Goal: Use online tool/utility: Utilize a website feature to perform a specific function

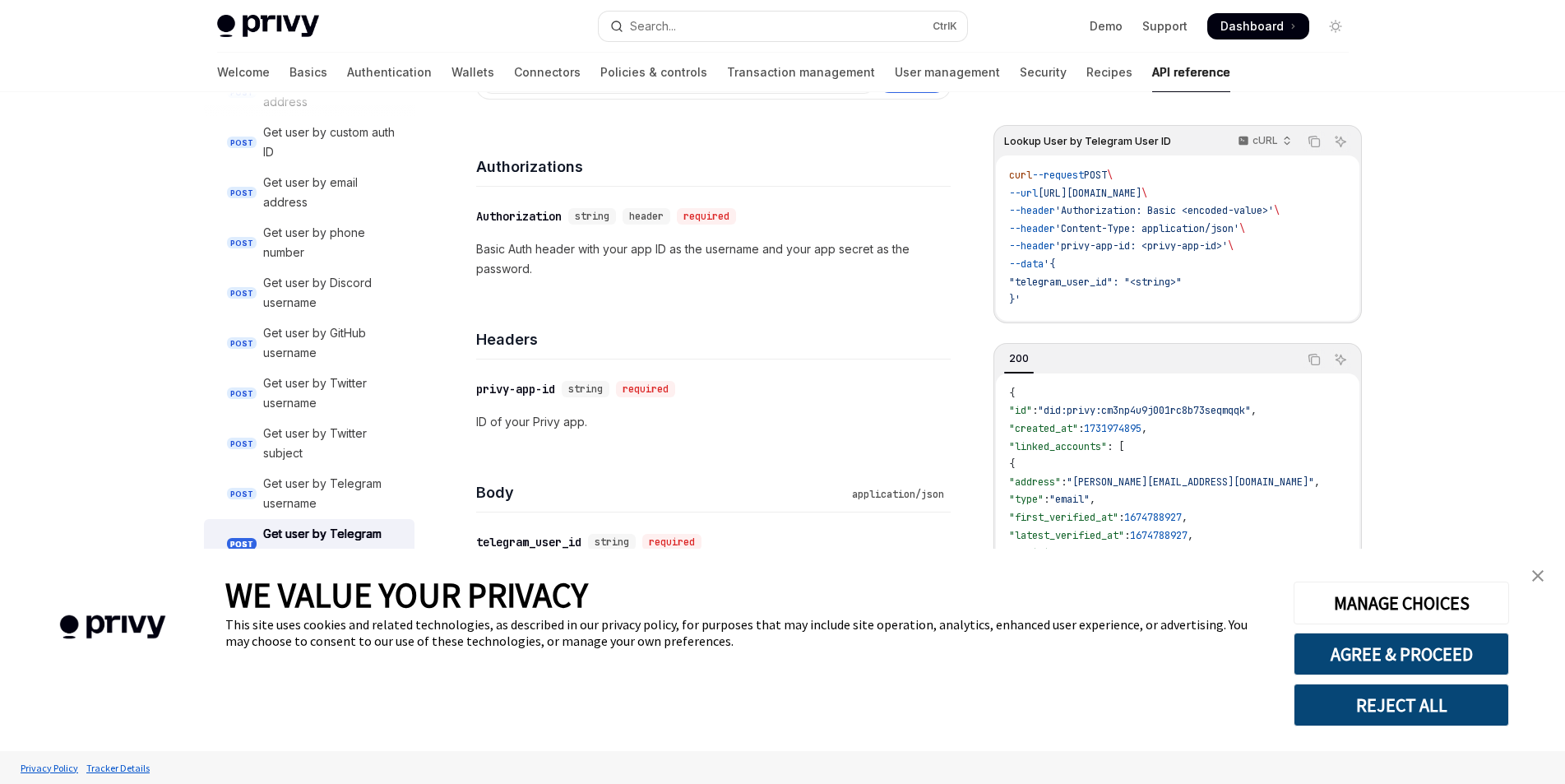
scroll to position [247, 0]
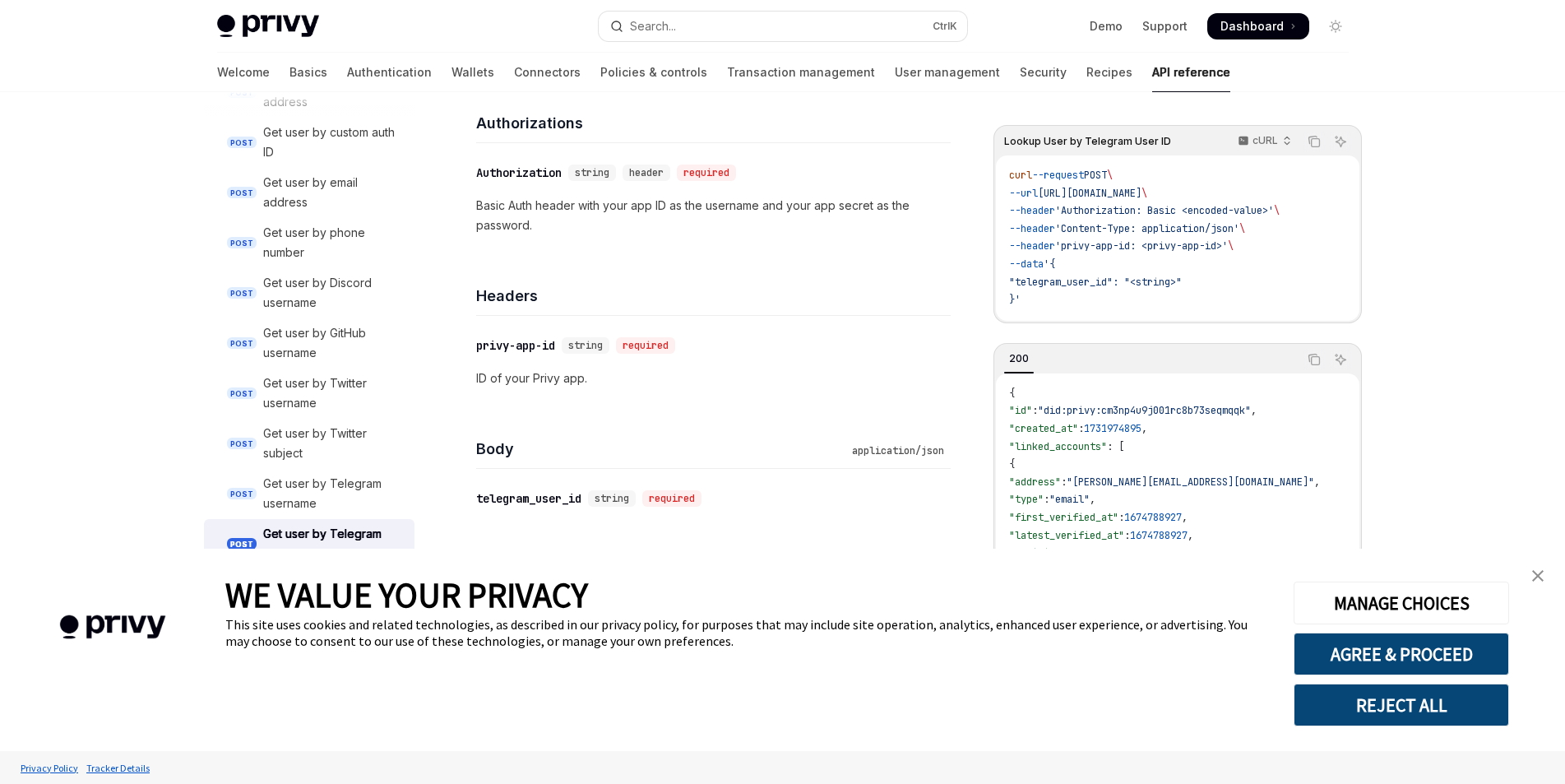
click at [1539, 576] on img "close banner" at bounding box center [1538, 575] width 12 height 12
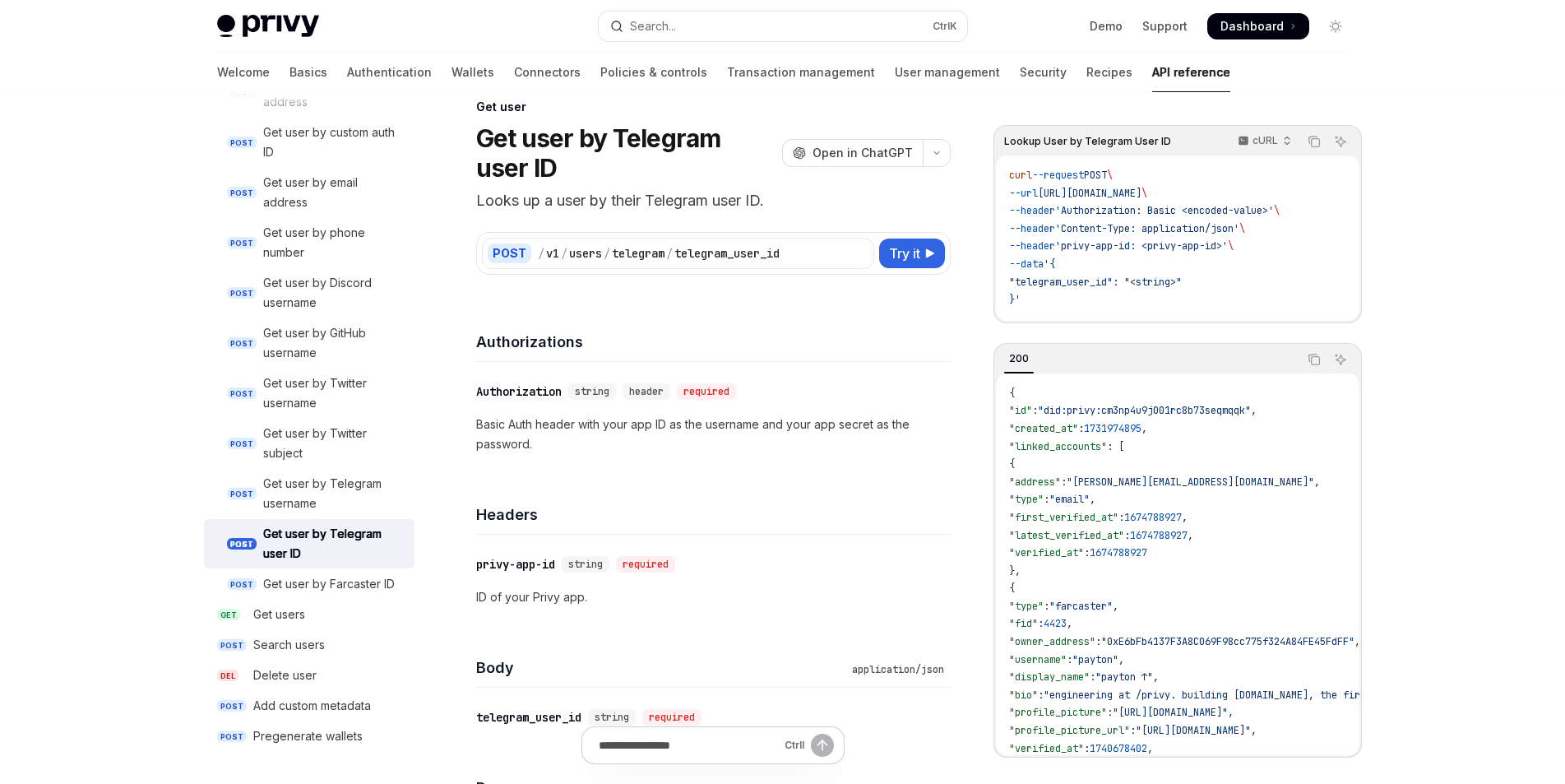
scroll to position [0, 0]
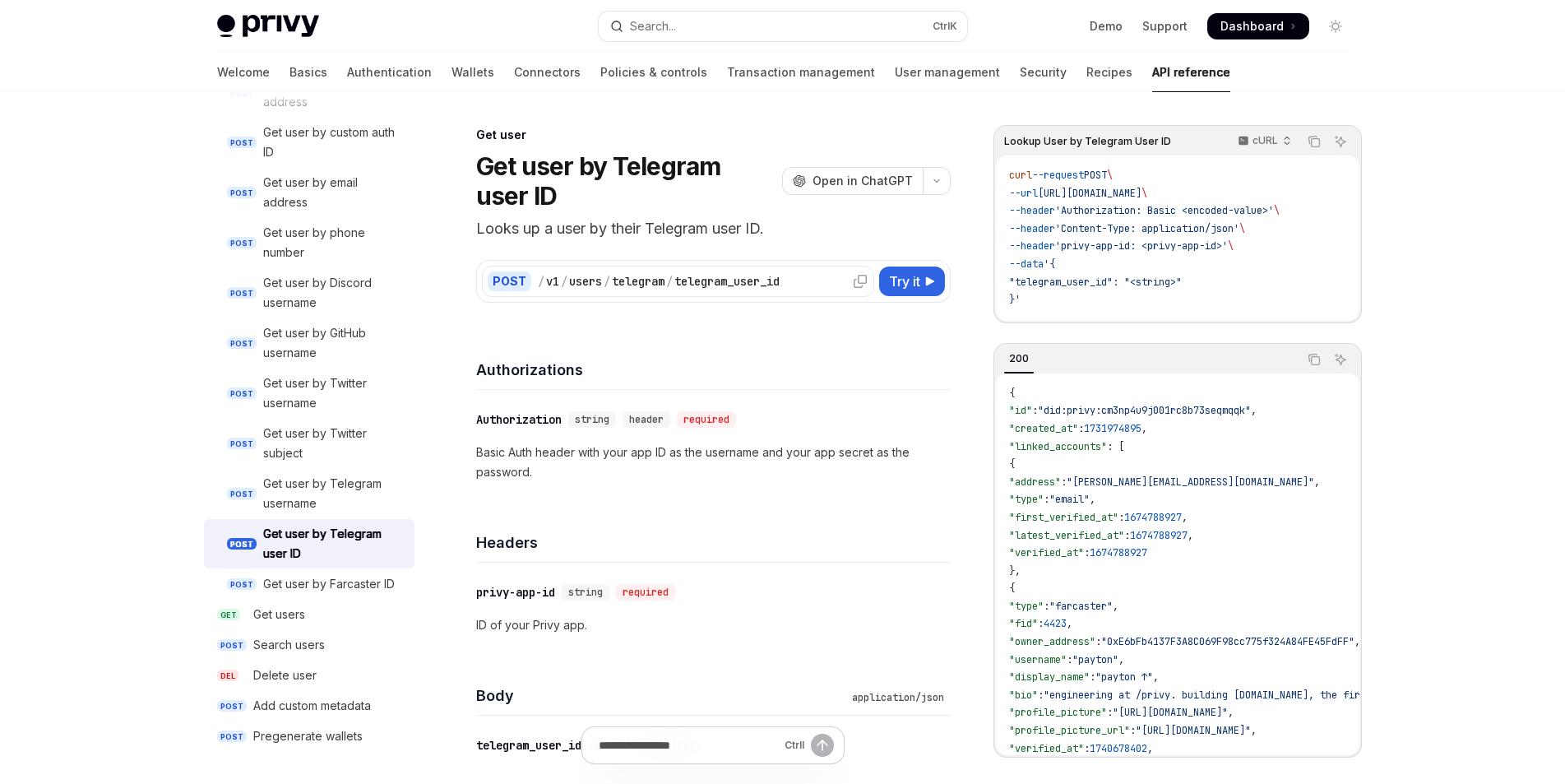
click at [798, 281] on div "/ v1 / users / telegram / telegram_user_id" at bounding box center [704, 281] width 331 height 16
click at [907, 280] on span "Try it" at bounding box center [904, 282] width 31 height 20
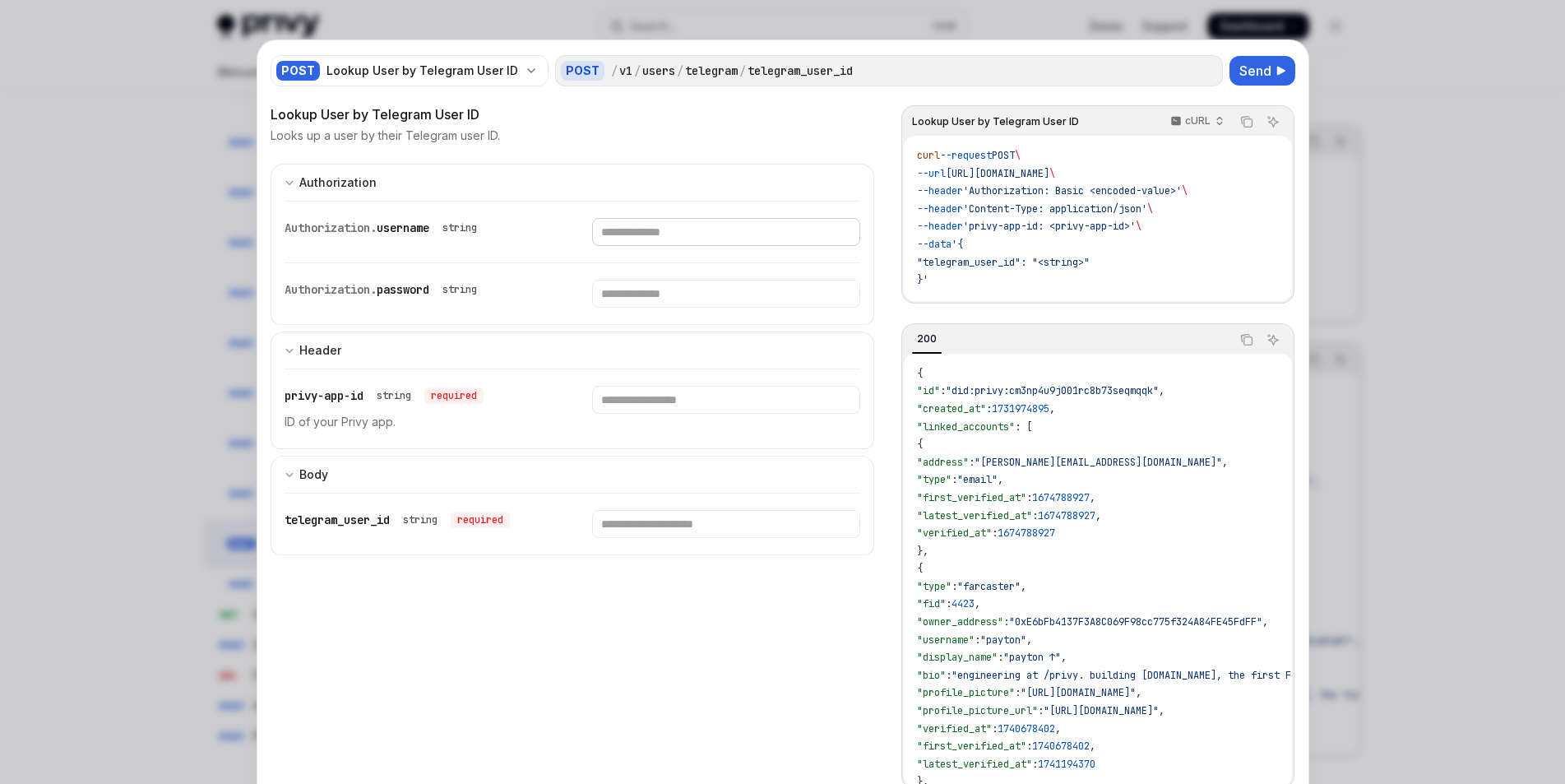
click at [673, 229] on input "Enter username" at bounding box center [726, 232] width 268 height 28
click at [662, 280] on input "Enter password" at bounding box center [726, 293] width 268 height 28
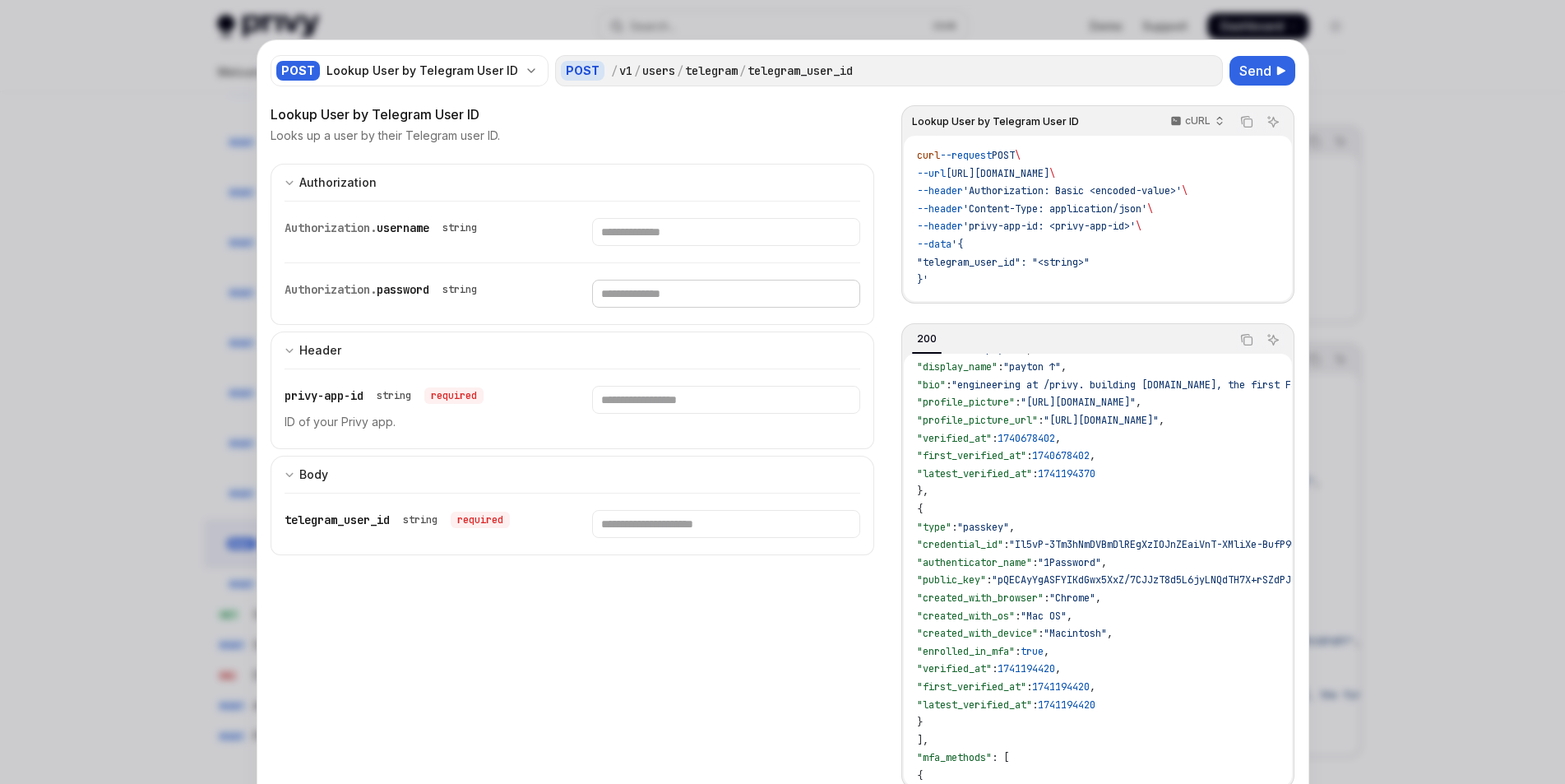
scroll to position [329, 0]
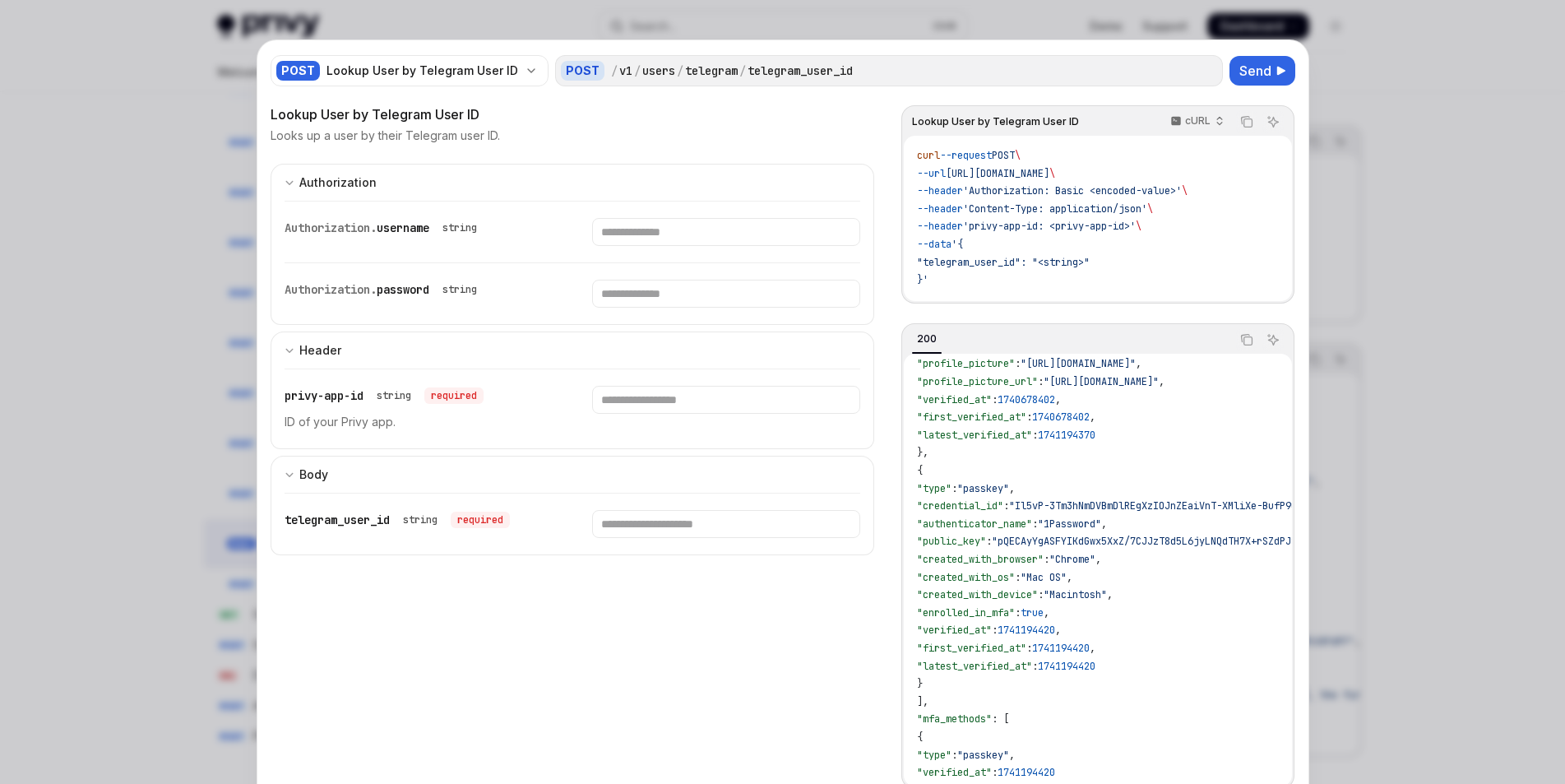
click at [1503, 113] on div at bounding box center [782, 392] width 1565 height 784
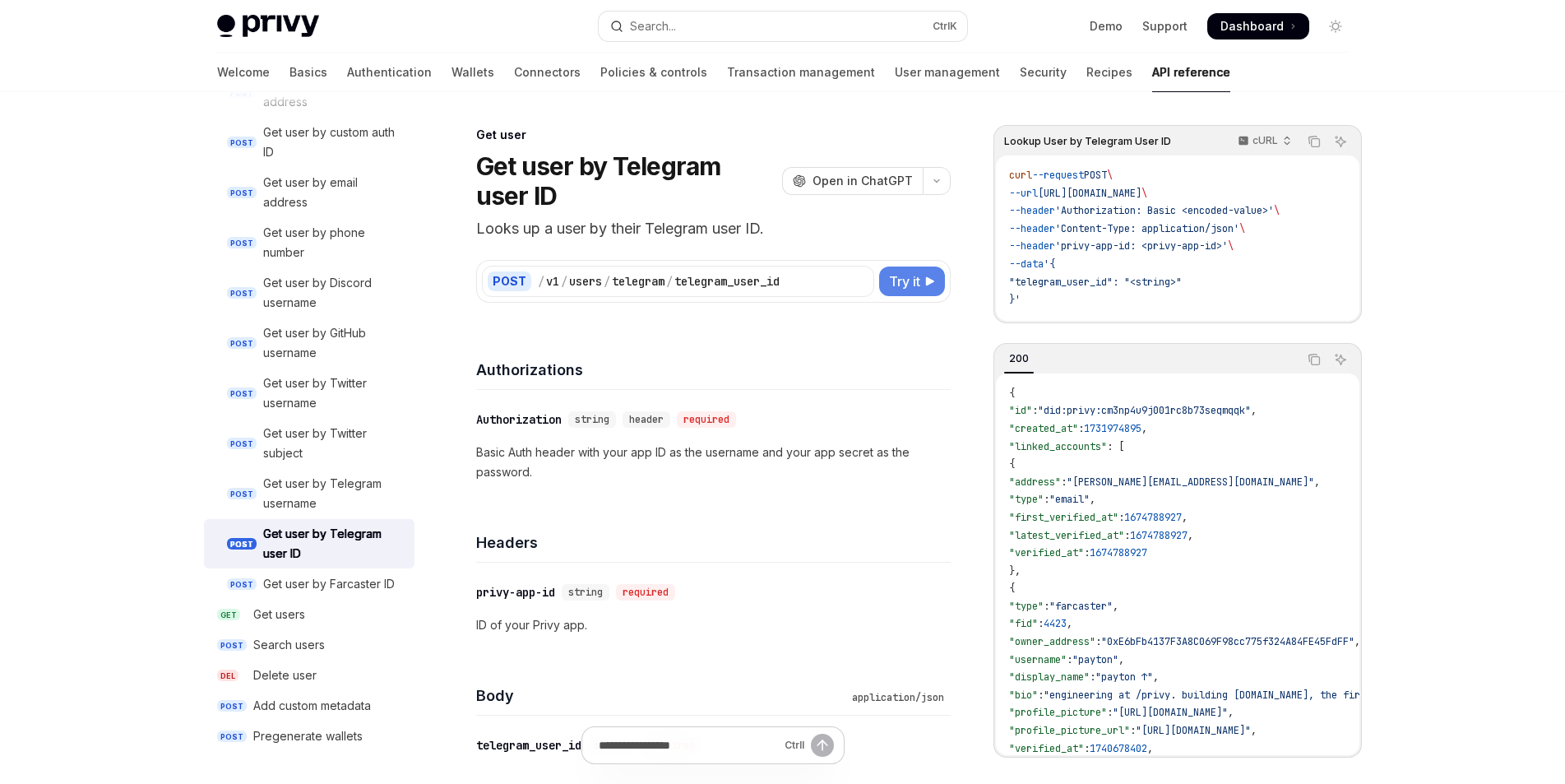
click at [913, 285] on span "Try it" at bounding box center [904, 282] width 31 height 20
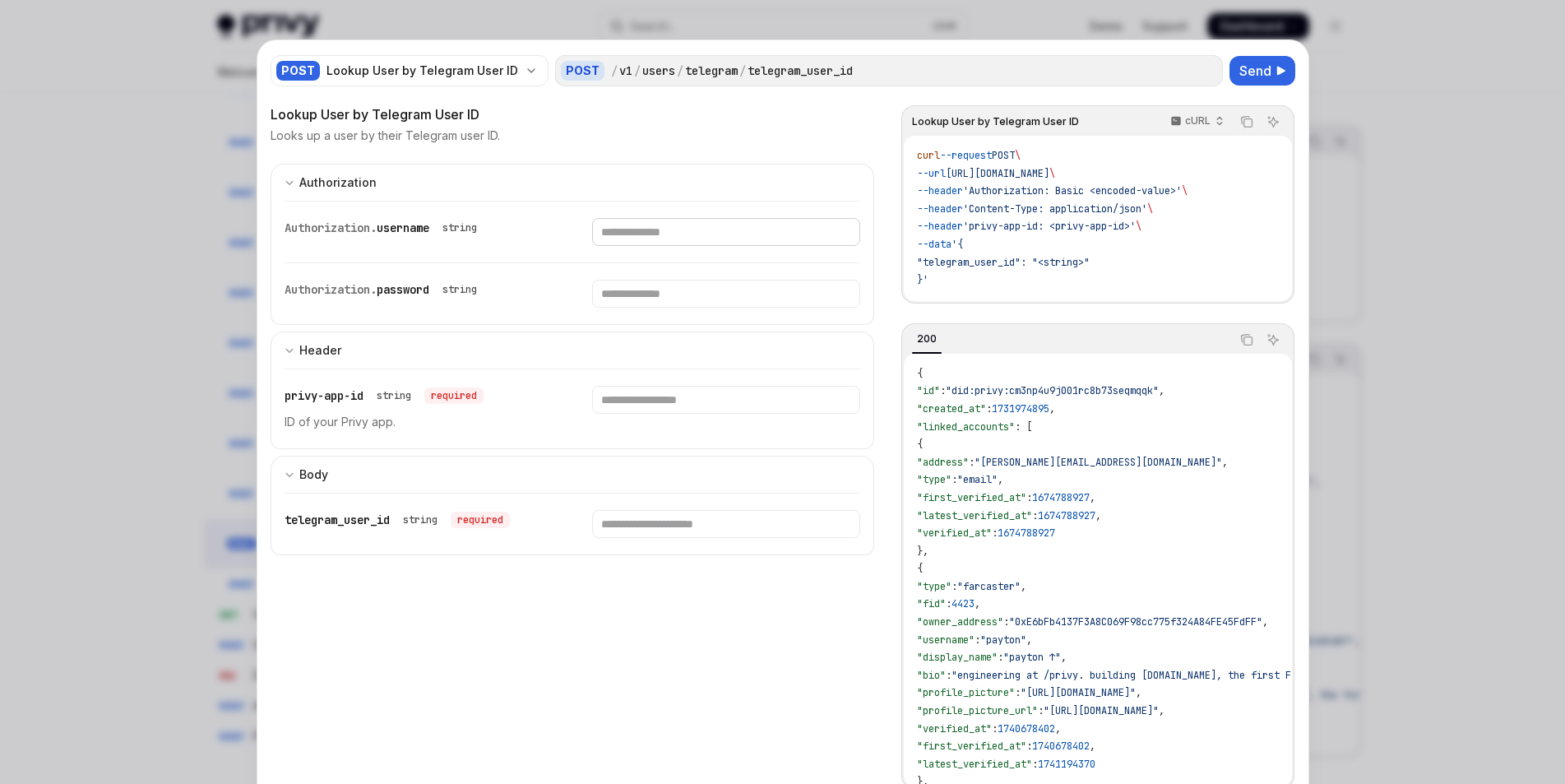
click at [631, 233] on input "Enter username" at bounding box center [726, 232] width 268 height 28
drag, startPoint x: 857, startPoint y: 67, endPoint x: 736, endPoint y: 79, distance: 121.6
click at [736, 79] on div "POST / v1 / users / telegram / telegram_user_id" at bounding box center [889, 71] width 668 height 31
click at [666, 231] on input "Enter username" at bounding box center [726, 232] width 268 height 28
click at [1244, 70] on span "Send" at bounding box center [1256, 71] width 32 height 20
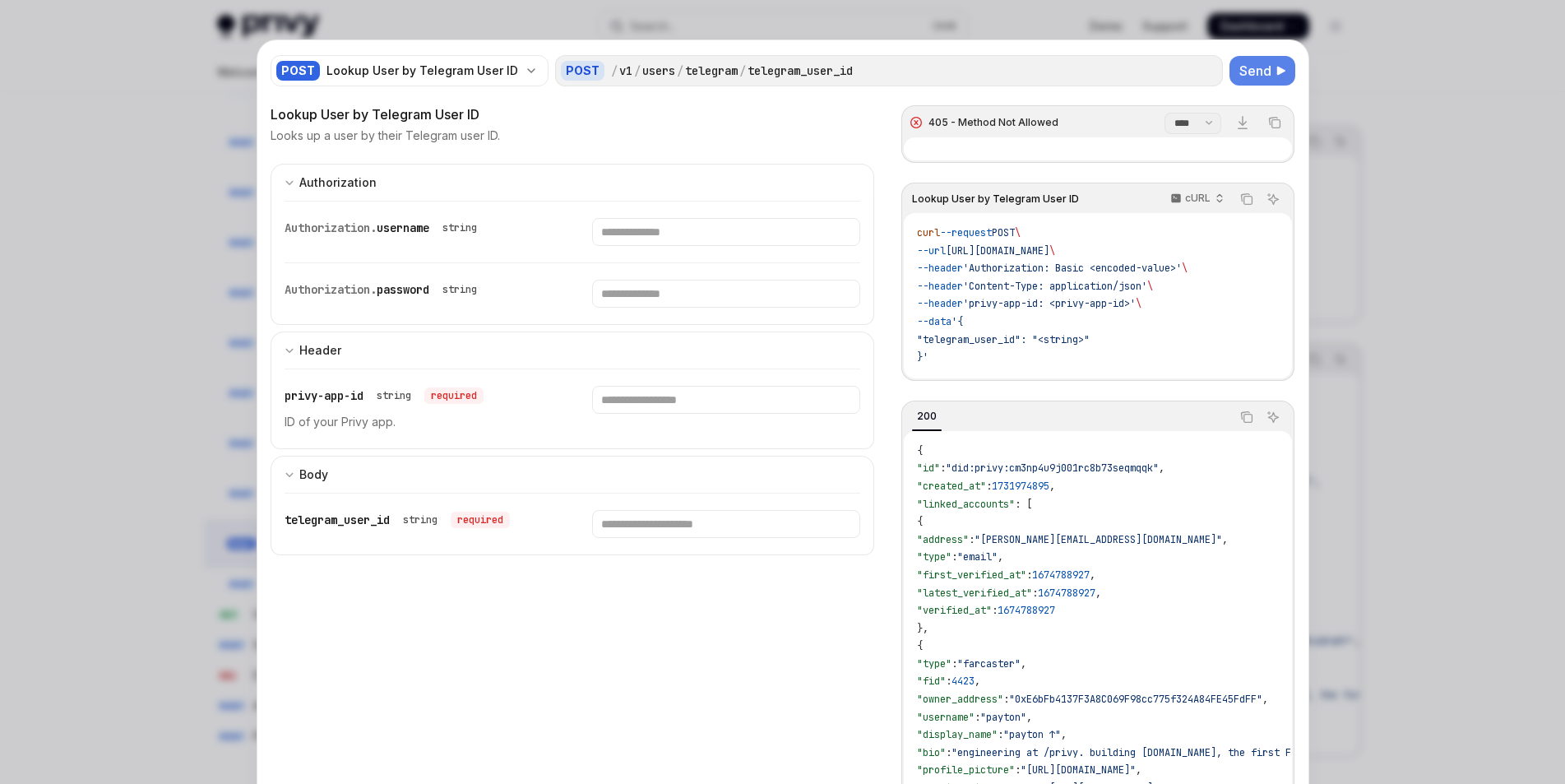
click at [1483, 88] on div at bounding box center [782, 392] width 1565 height 784
type textarea "*"
